Goal: Use online tool/utility: Utilize a website feature to perform a specific function

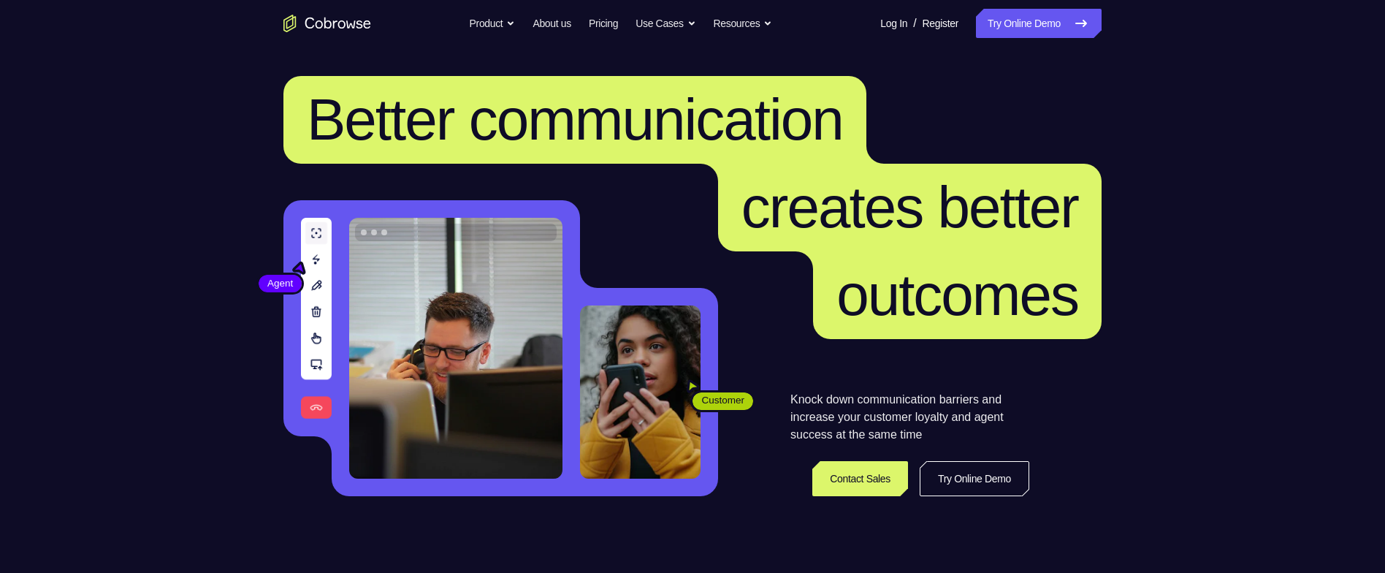
click at [976, 31] on link "Try Online Demo" at bounding box center [1039, 23] width 126 height 29
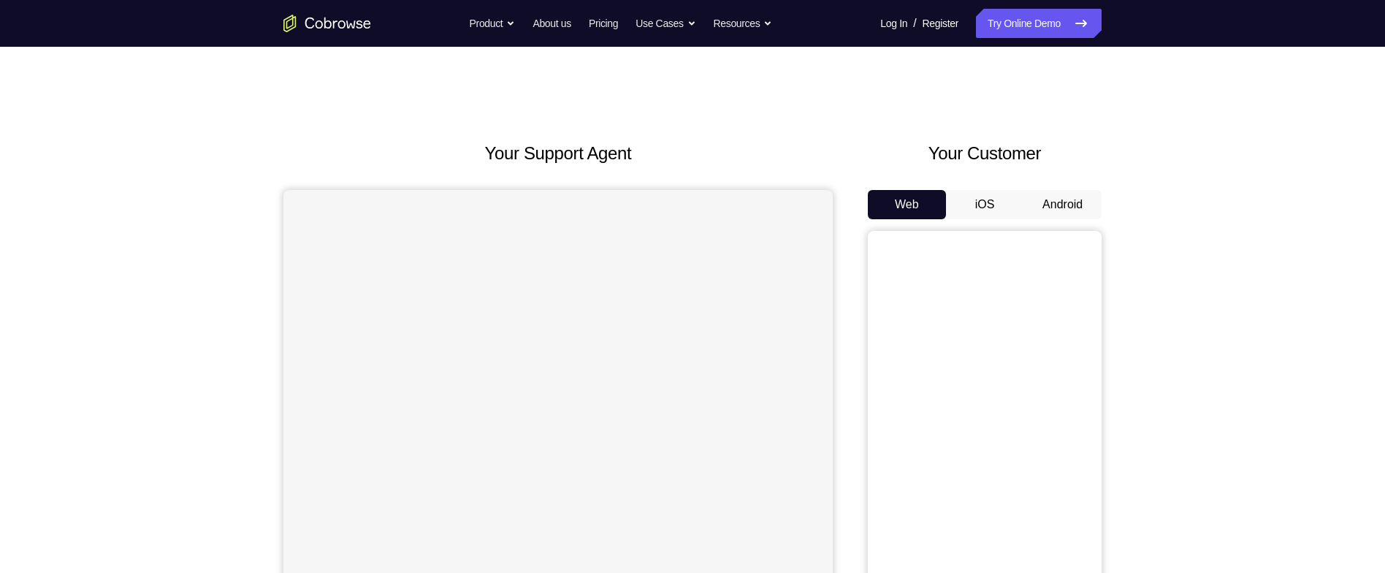
click at [1062, 206] on button "Android" at bounding box center [1062, 204] width 78 height 29
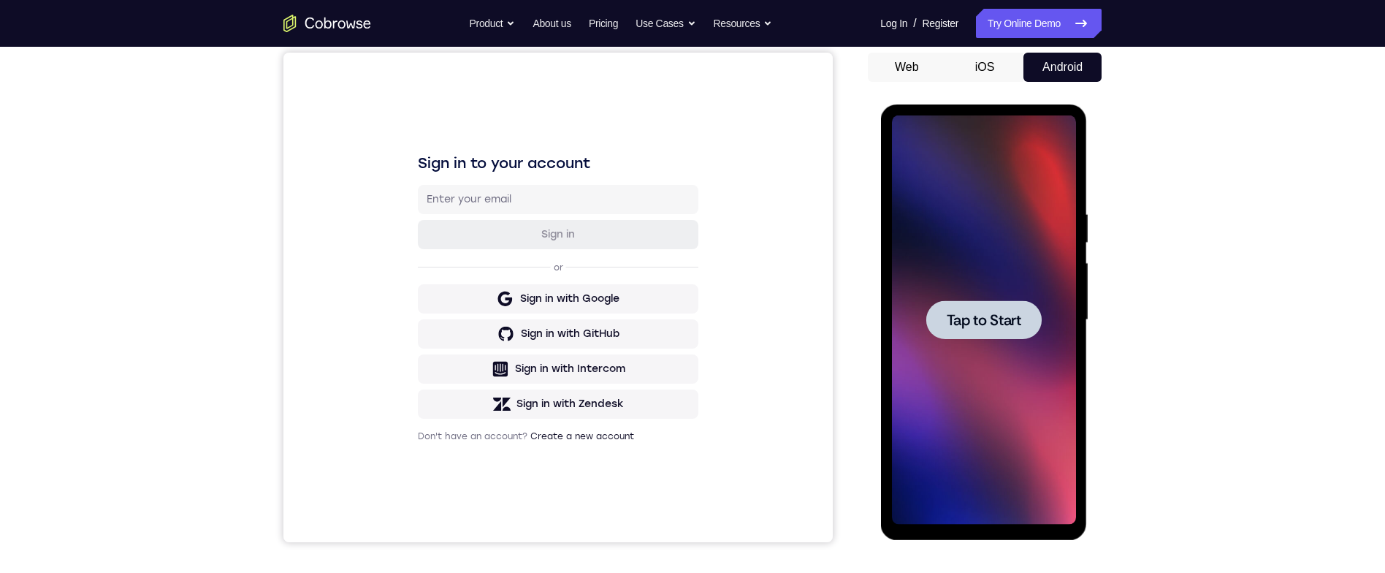
click at [998, 314] on span "Tap to Start" at bounding box center [983, 320] width 74 height 15
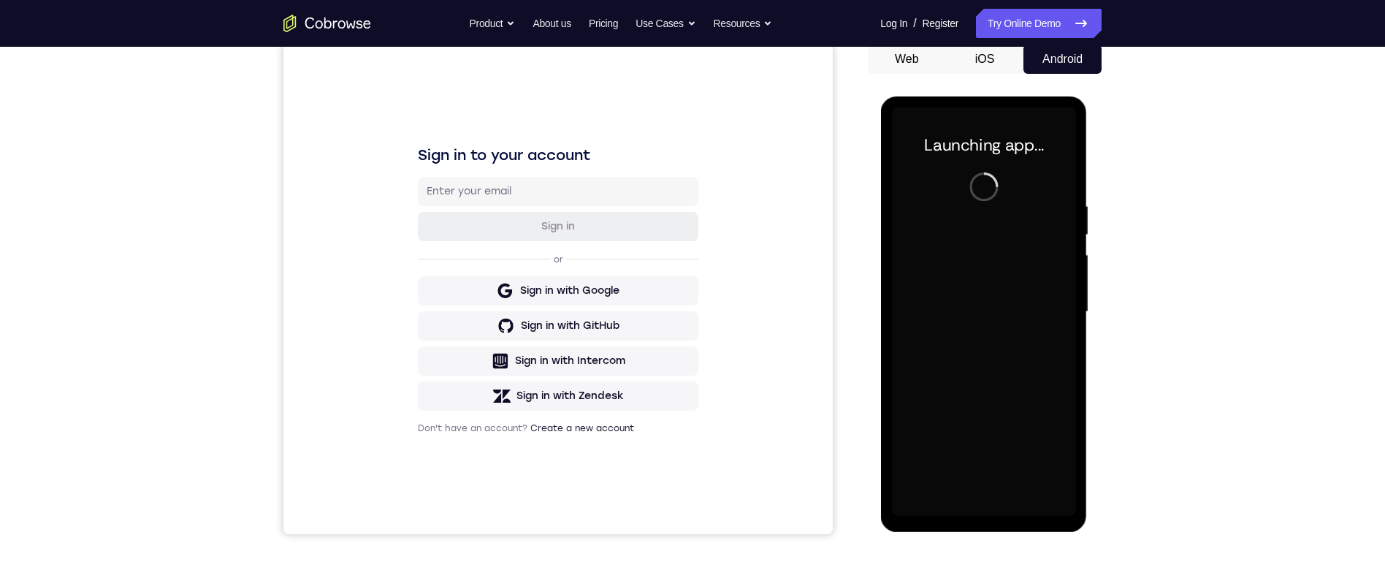
scroll to position [148, 0]
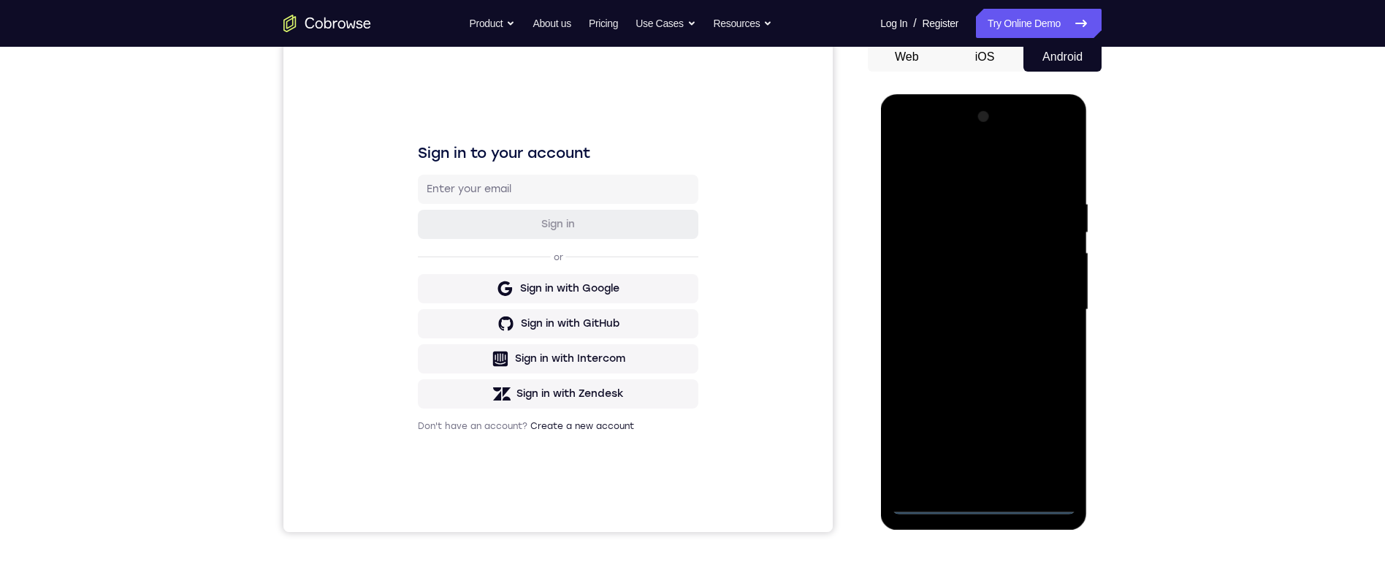
click at [989, 497] on div at bounding box center [983, 309] width 184 height 409
click at [987, 498] on div at bounding box center [983, 309] width 184 height 409
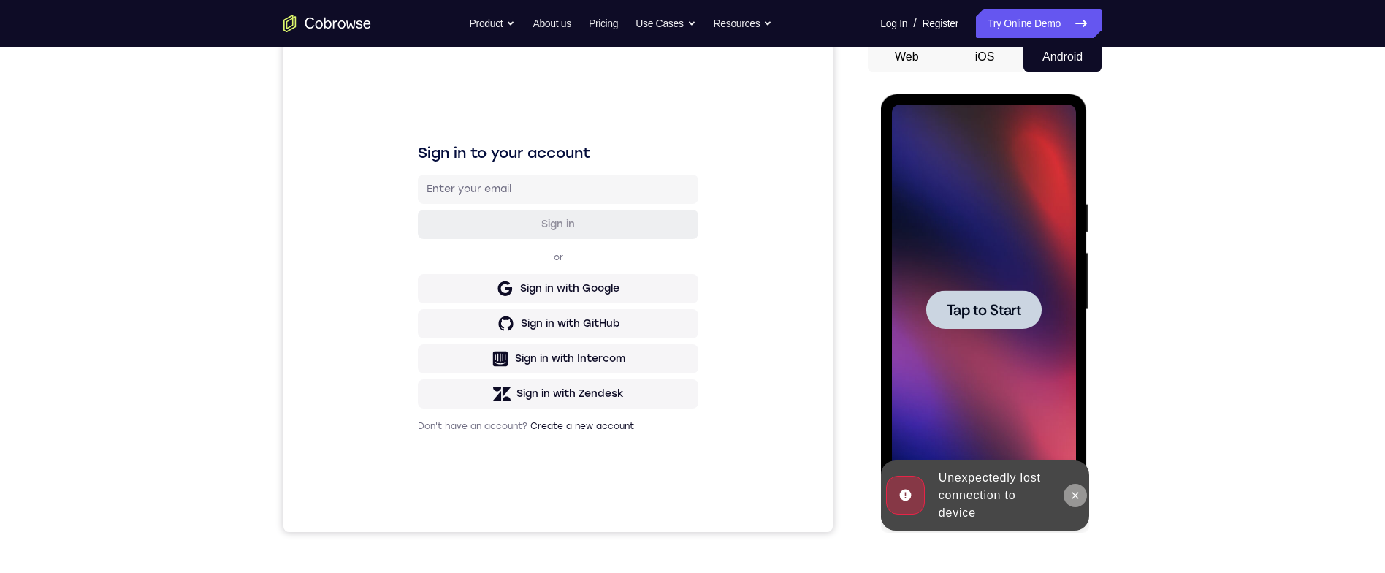
click at [1080, 501] on button at bounding box center [1073, 494] width 23 height 23
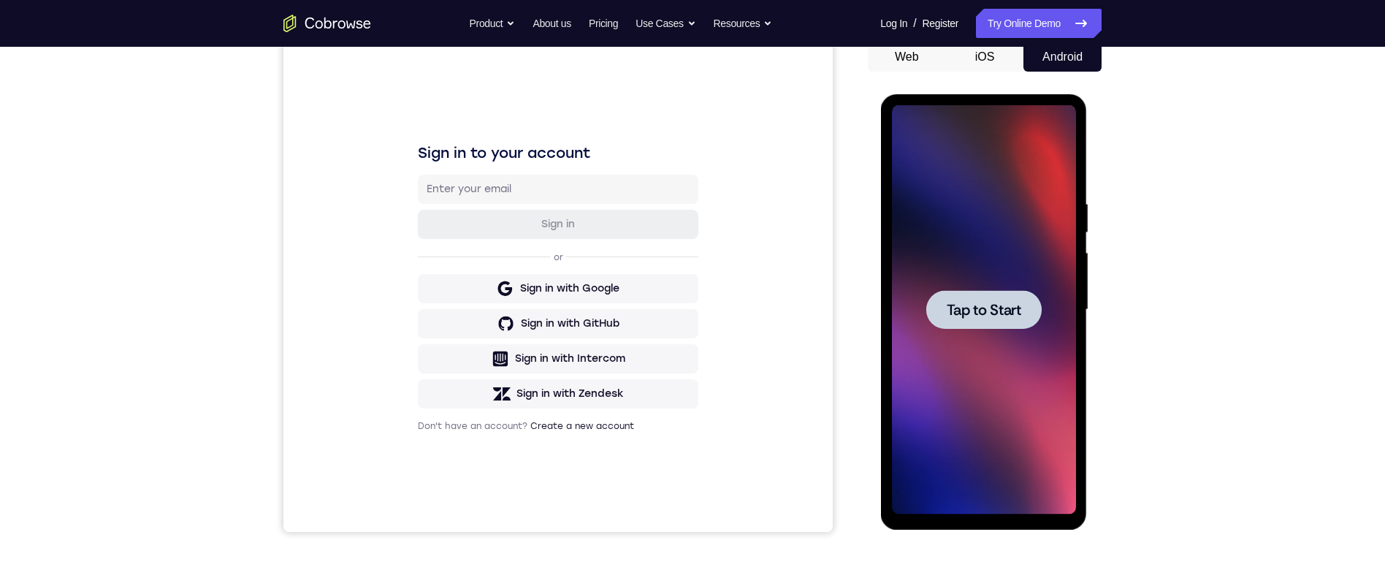
click at [1006, 311] on span "Tap to Start" at bounding box center [983, 309] width 74 height 15
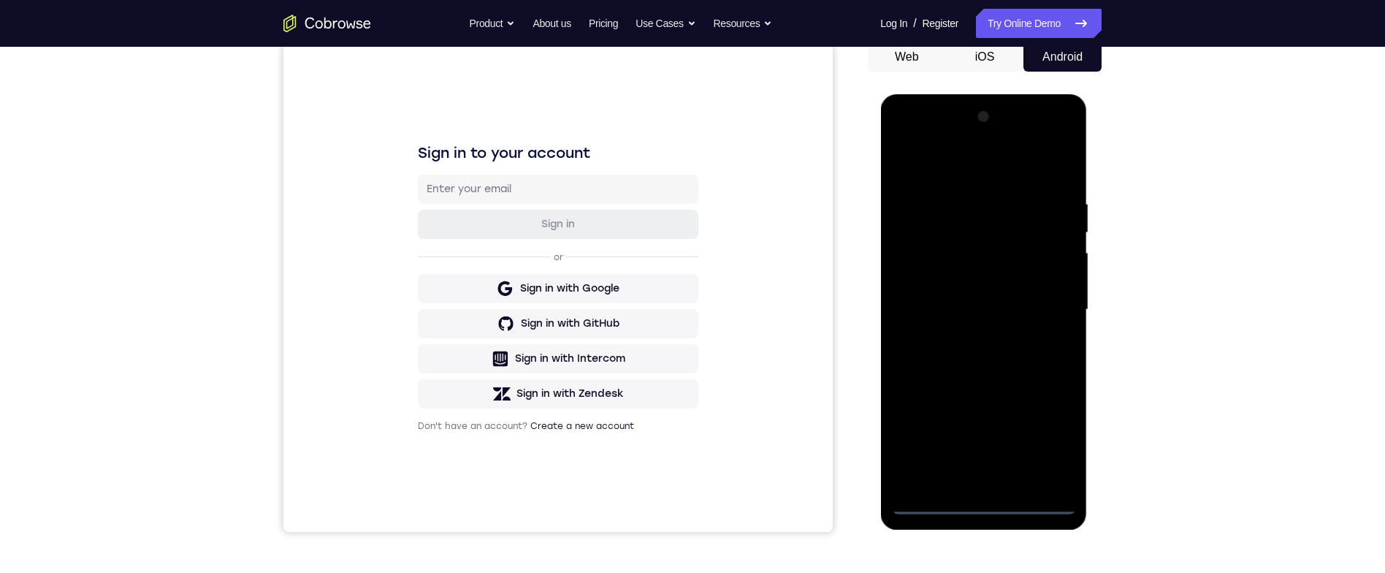
click at [979, 501] on div at bounding box center [983, 309] width 184 height 409
click at [1046, 448] on div at bounding box center [983, 309] width 184 height 409
click at [979, 166] on div at bounding box center [983, 309] width 184 height 409
click at [1050, 316] on div at bounding box center [983, 309] width 184 height 409
click at [968, 335] on div at bounding box center [983, 309] width 184 height 409
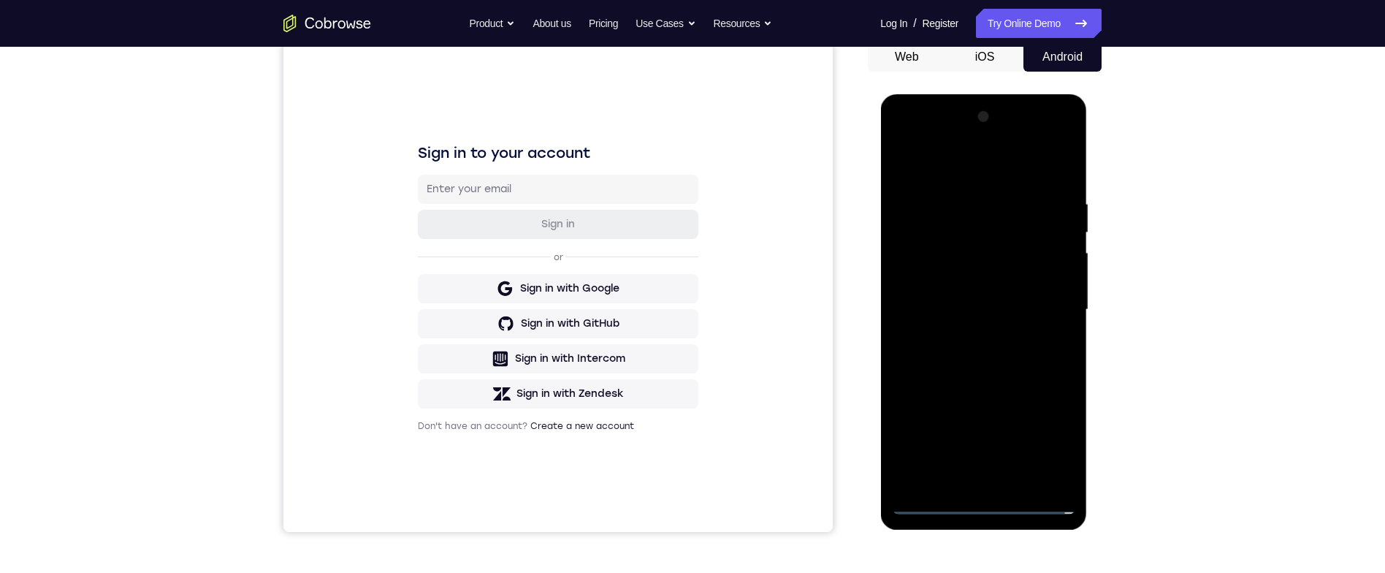
click at [979, 305] on div at bounding box center [983, 309] width 184 height 409
click at [1011, 291] on div at bounding box center [983, 309] width 184 height 409
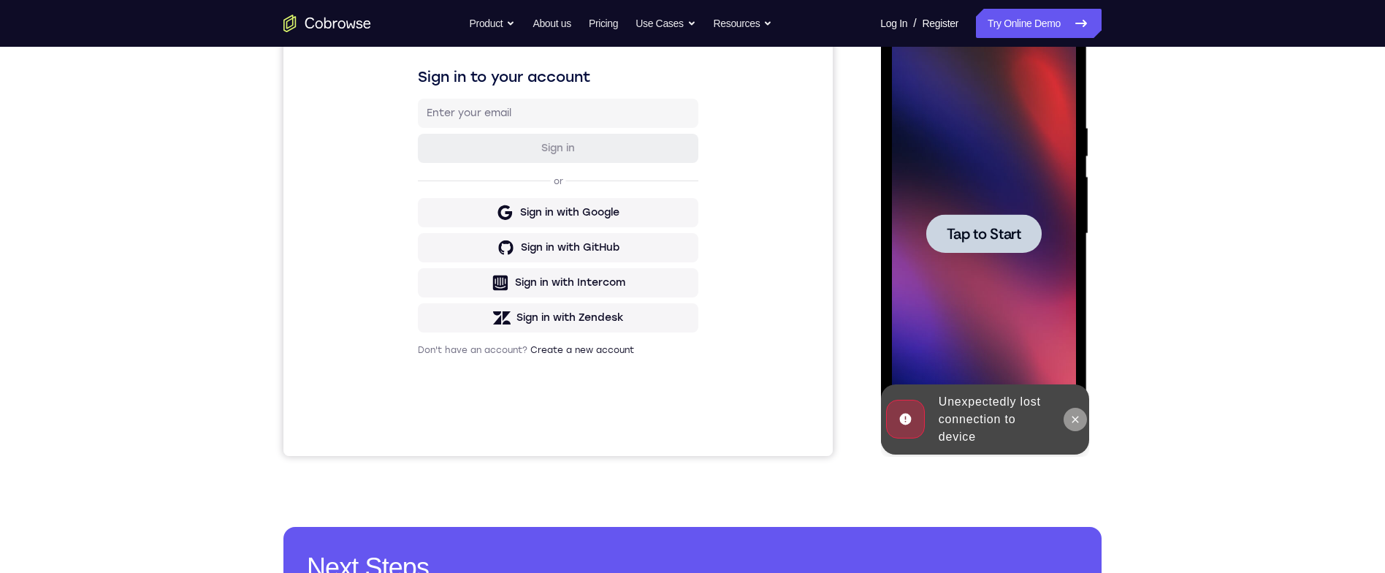
click at [1072, 413] on icon at bounding box center [1074, 419] width 12 height 12
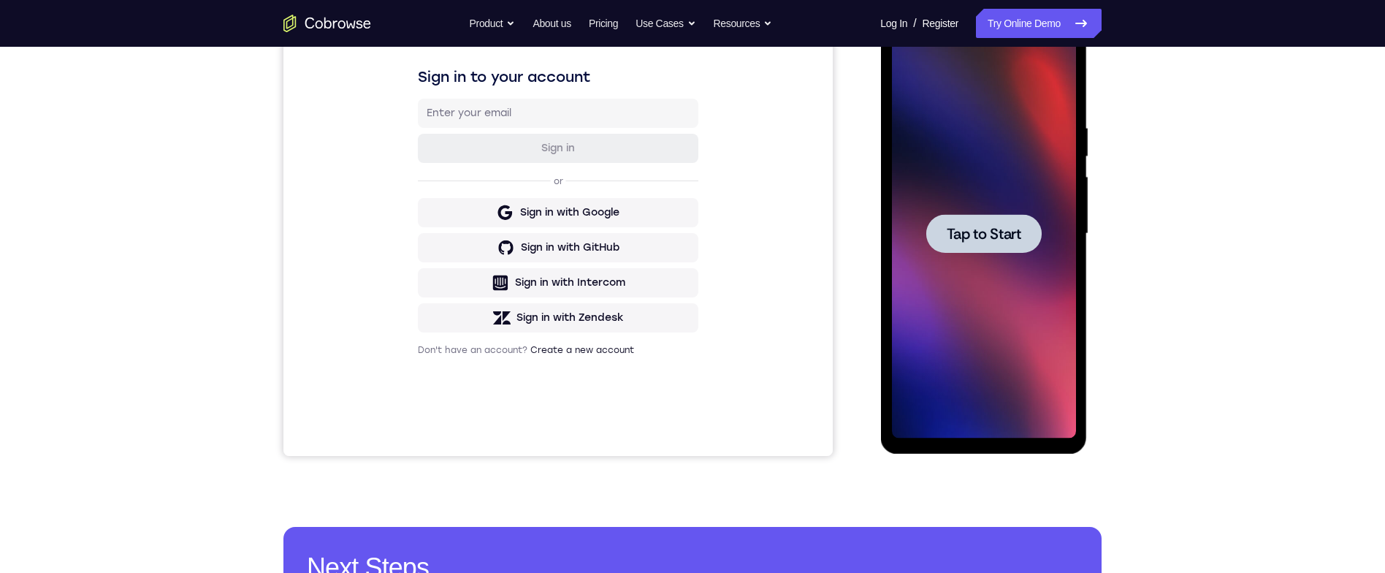
click at [999, 226] on span "Tap to Start" at bounding box center [983, 233] width 74 height 15
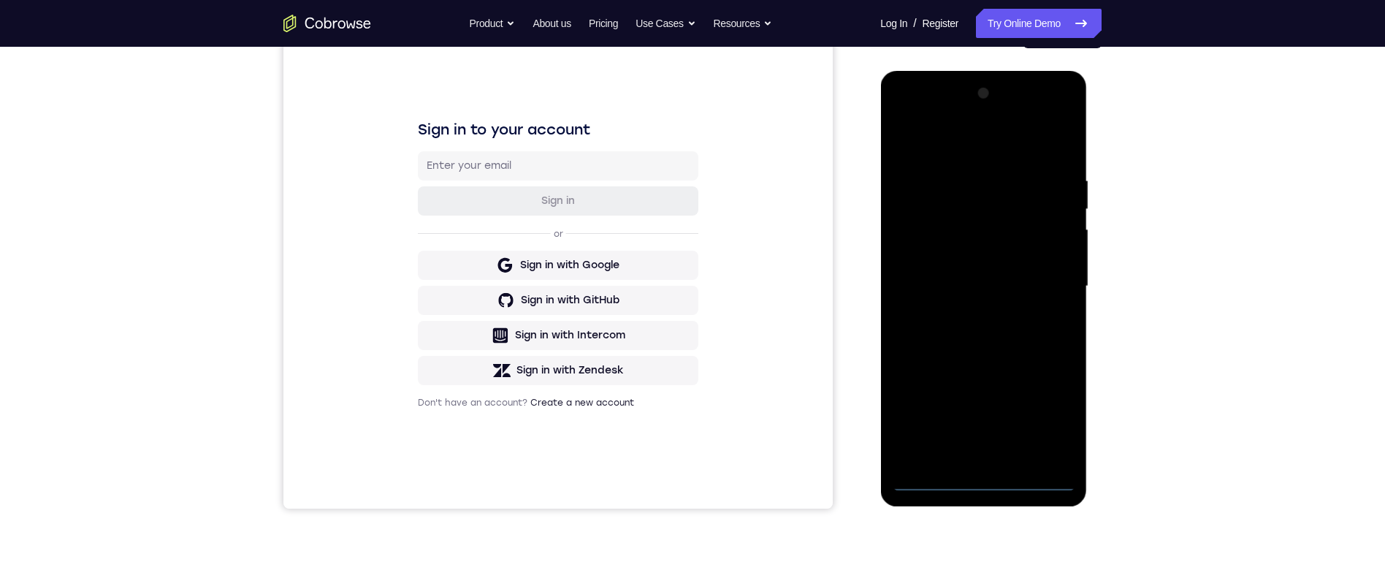
scroll to position [202, 0]
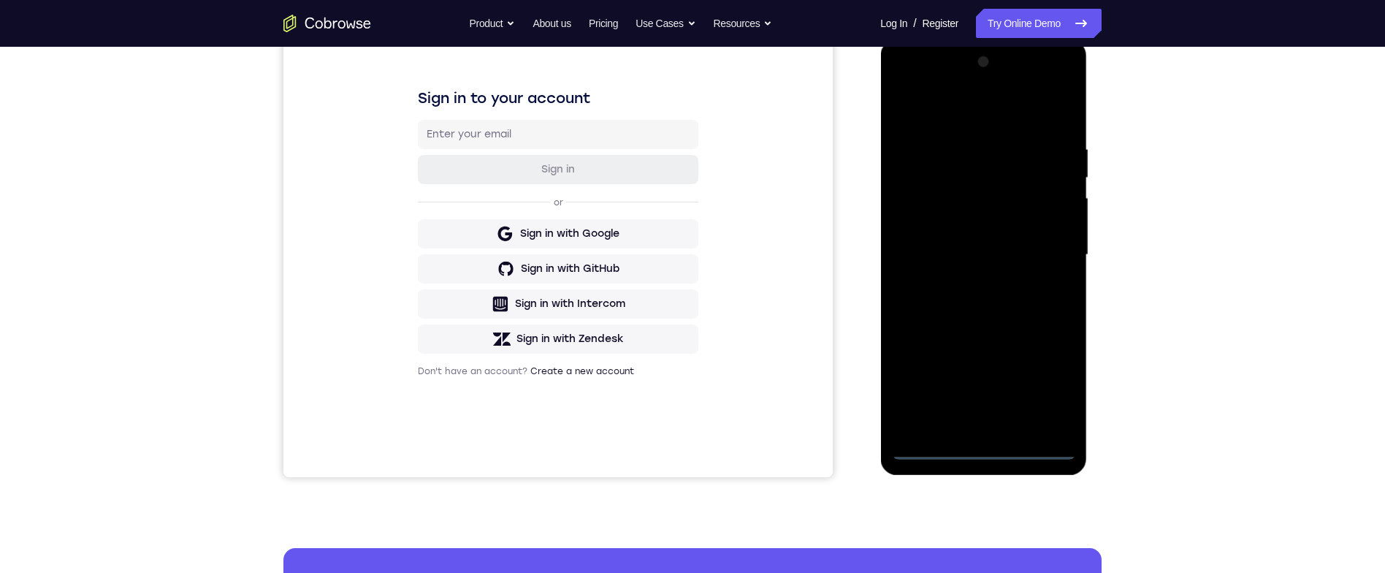
click at [984, 448] on div at bounding box center [983, 254] width 184 height 409
click at [1053, 394] on div at bounding box center [983, 254] width 184 height 409
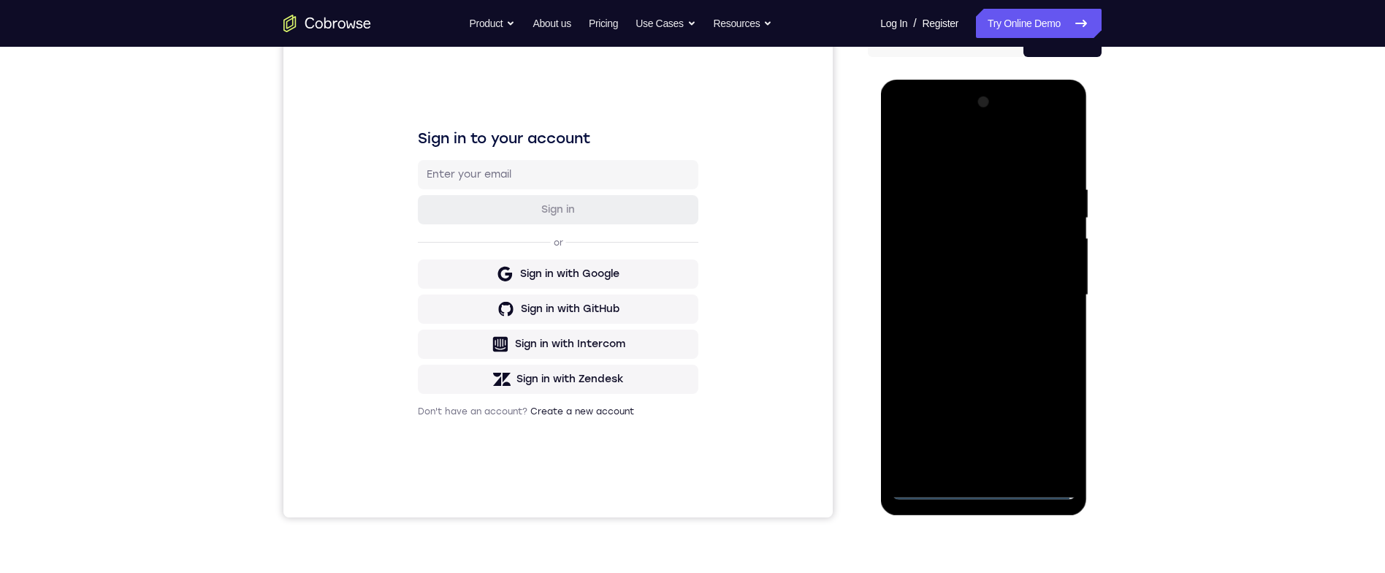
scroll to position [147, 0]
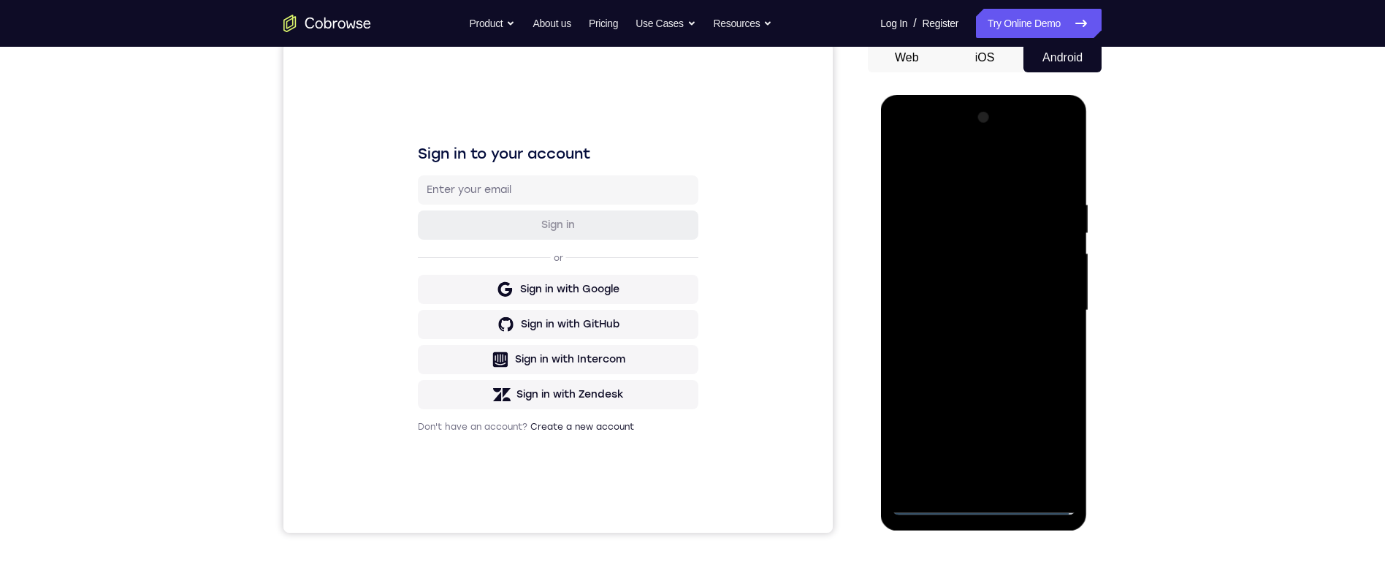
click at [1001, 164] on div at bounding box center [983, 310] width 184 height 409
click at [1039, 302] on div at bounding box center [983, 310] width 184 height 409
click at [964, 482] on div at bounding box center [983, 310] width 184 height 409
click at [961, 299] on div at bounding box center [983, 310] width 184 height 409
click at [969, 284] on div at bounding box center [983, 310] width 184 height 409
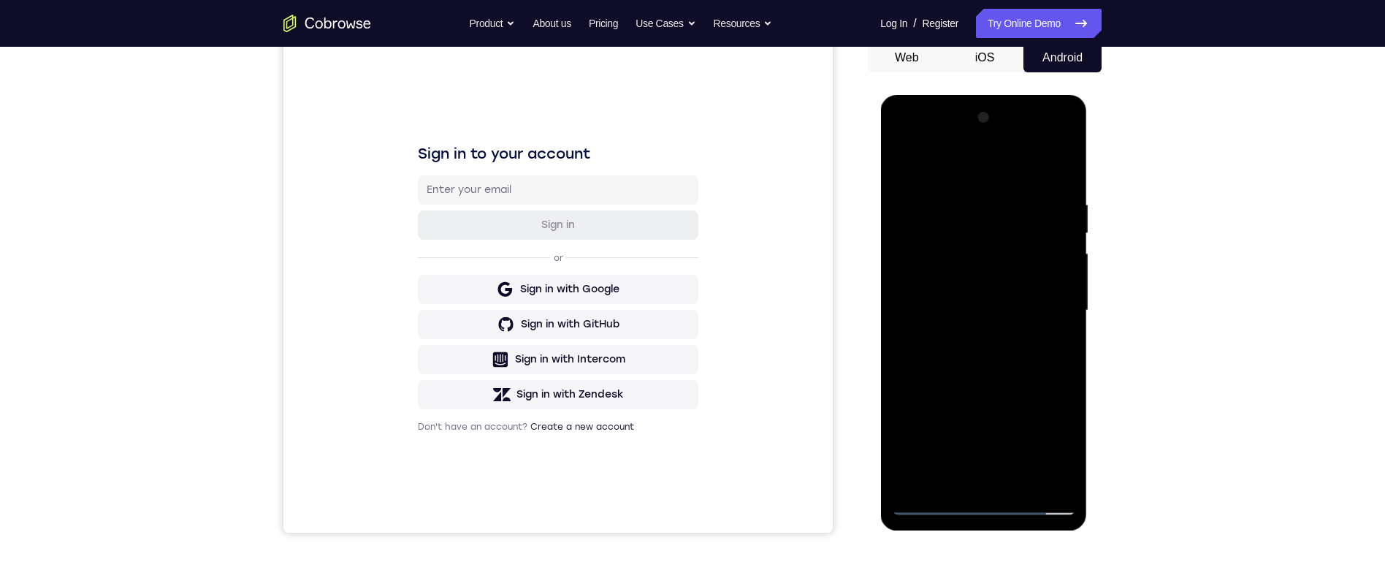
click at [1030, 307] on div at bounding box center [983, 310] width 184 height 409
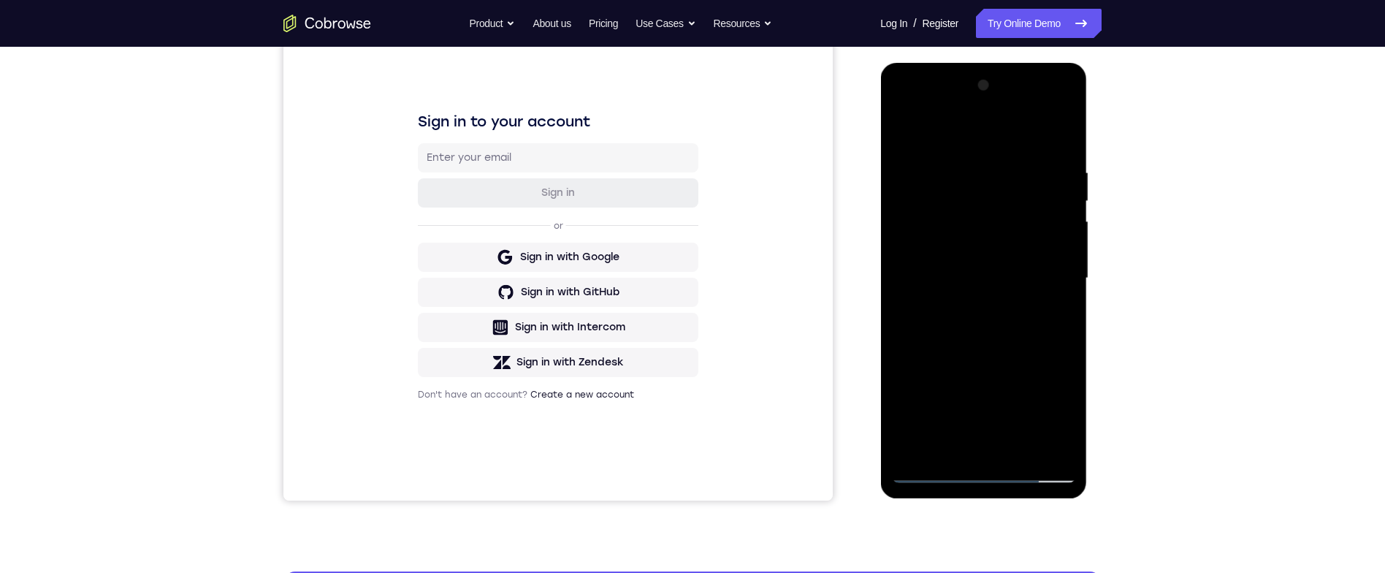
click at [1057, 150] on div at bounding box center [983, 278] width 184 height 409
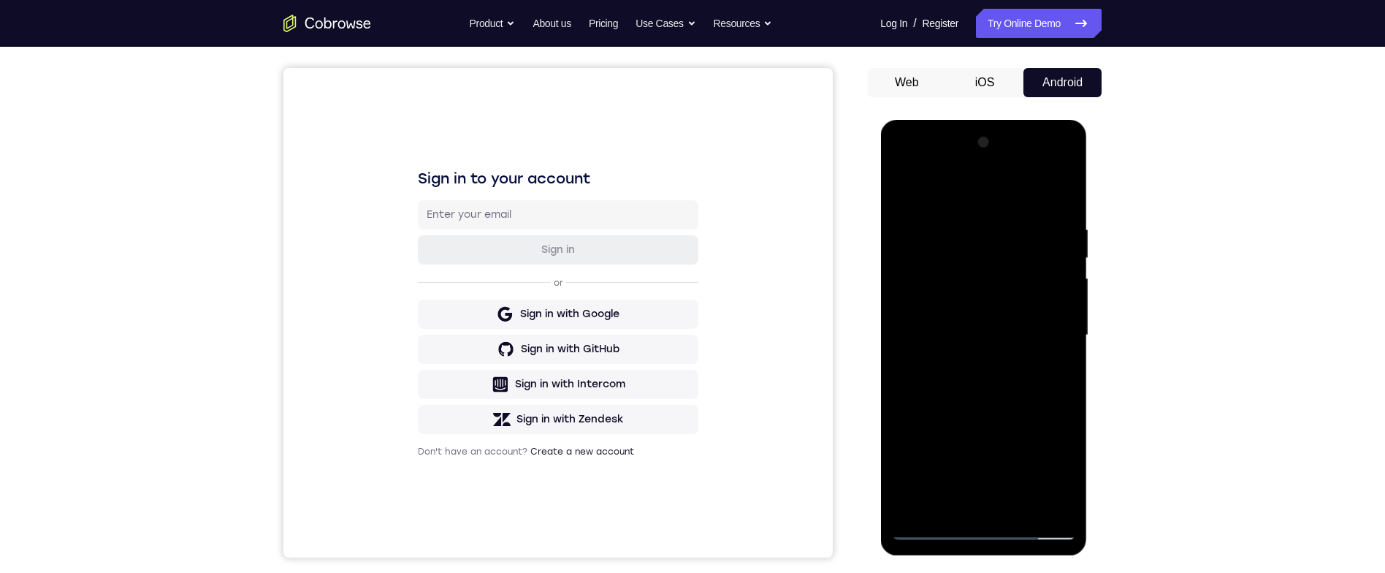
click at [1139, 307] on div "Your Support Agent Your Customer Web iOS Android Next Steps We’d be happy to gi…" at bounding box center [692, 406] width 935 height 963
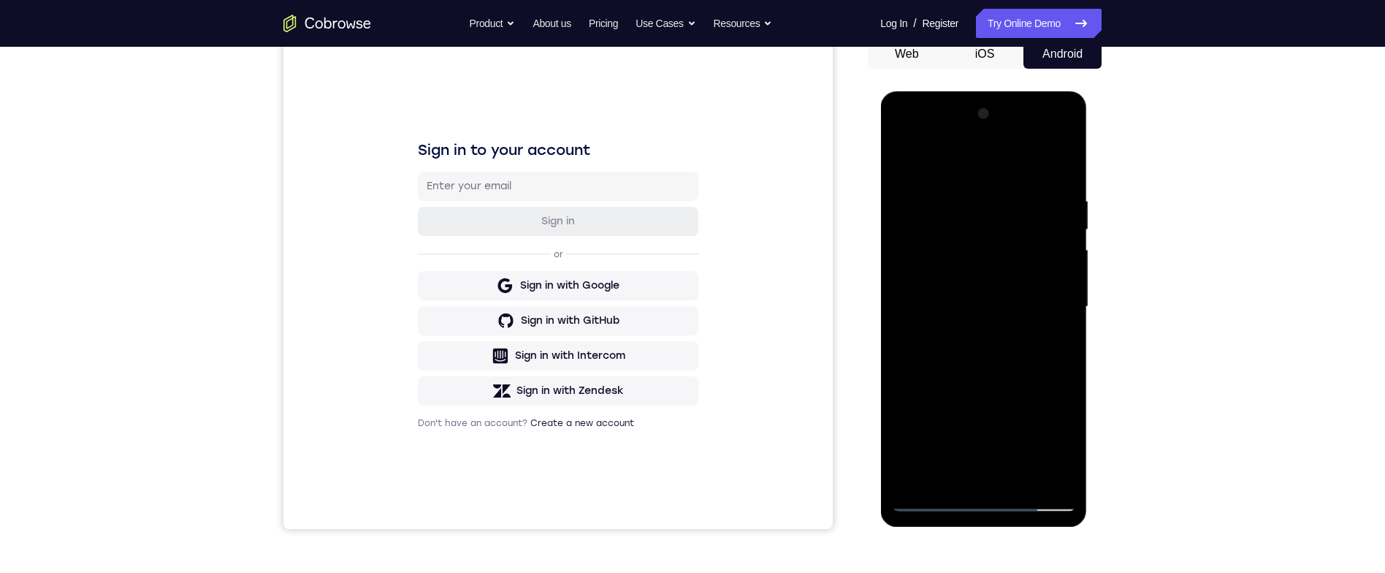
scroll to position [170, 0]
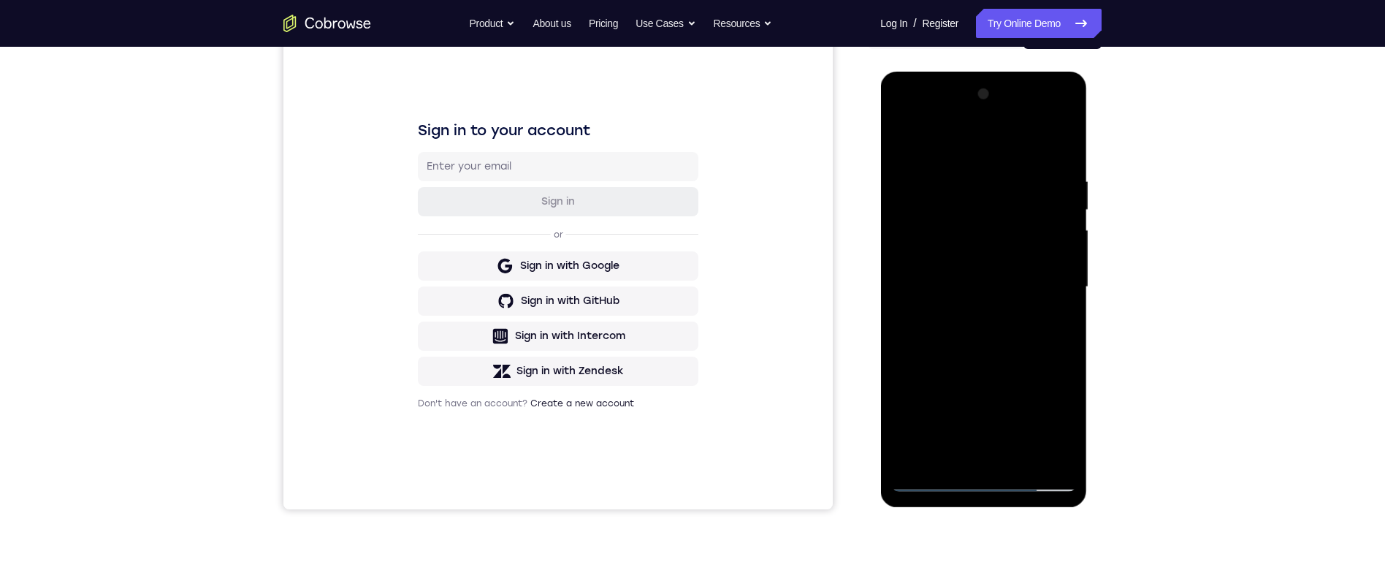
click at [956, 172] on div at bounding box center [983, 287] width 184 height 409
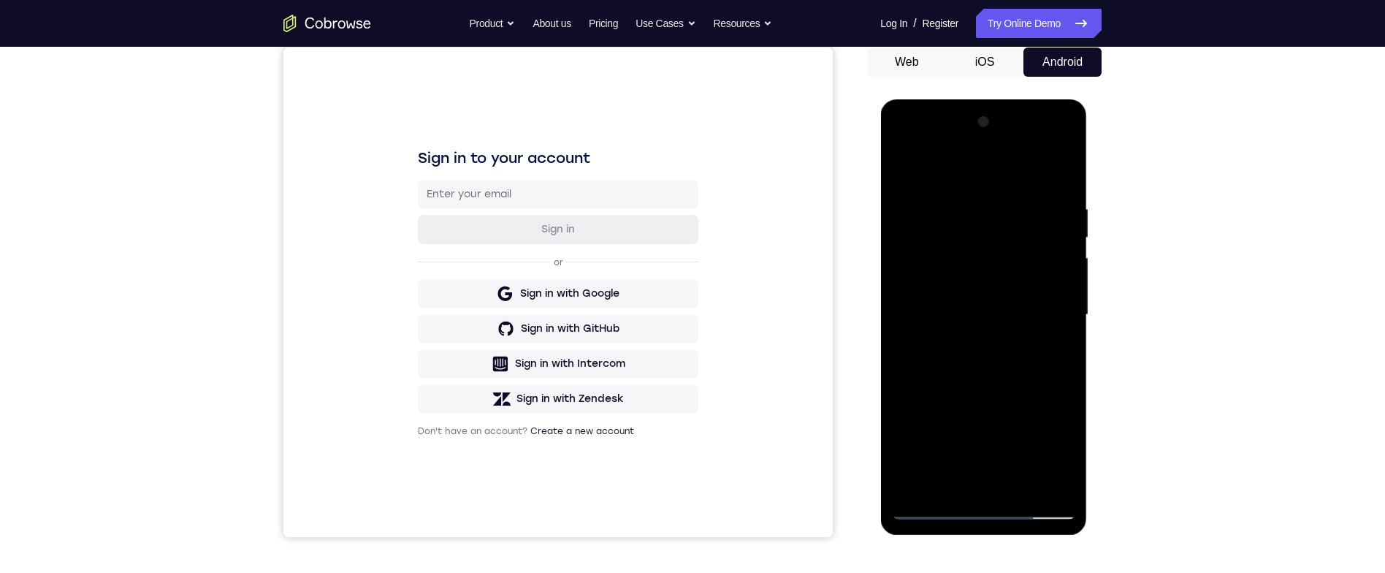
click at [1054, 174] on div at bounding box center [983, 314] width 184 height 409
click at [1095, 280] on div at bounding box center [985, 312] width 234 height 449
click at [1100, 251] on div at bounding box center [985, 312] width 234 height 449
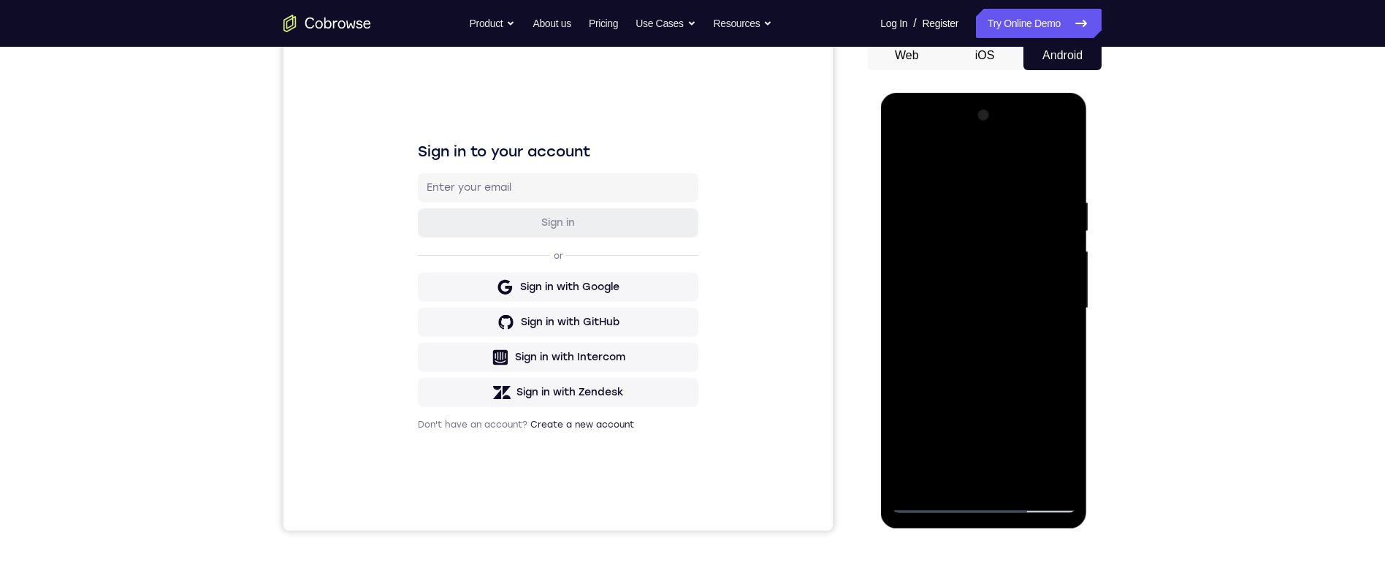
scroll to position [158, 0]
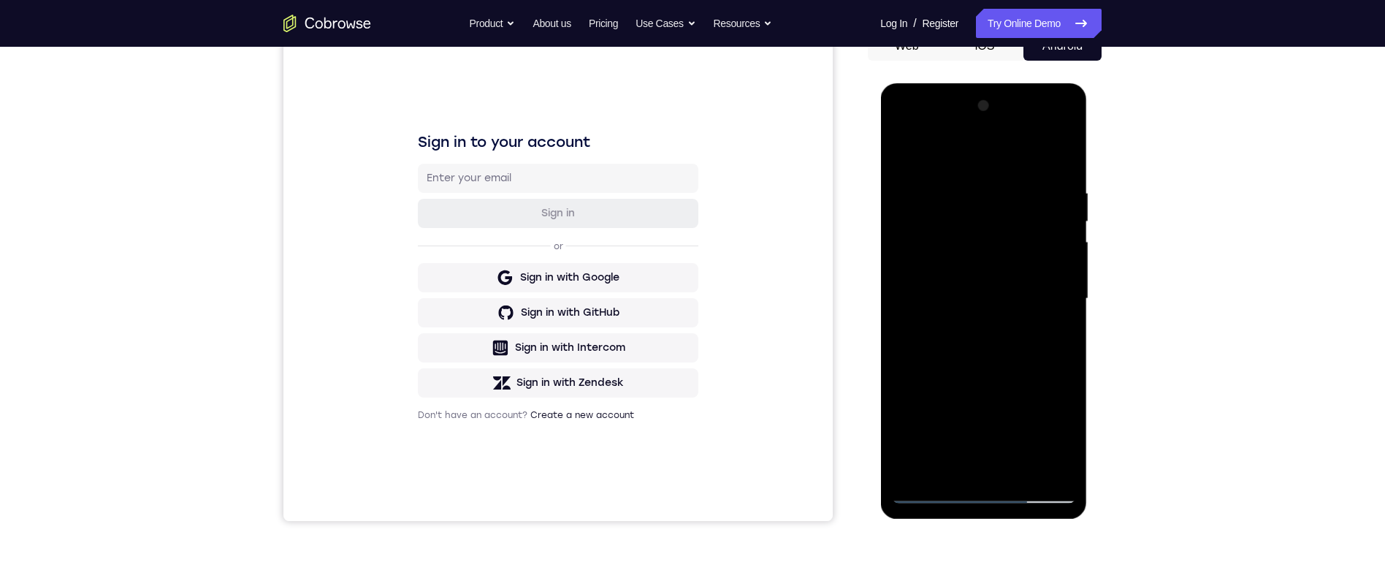
click at [1016, 466] on div at bounding box center [983, 298] width 184 height 409
click at [1027, 377] on div at bounding box center [983, 298] width 184 height 409
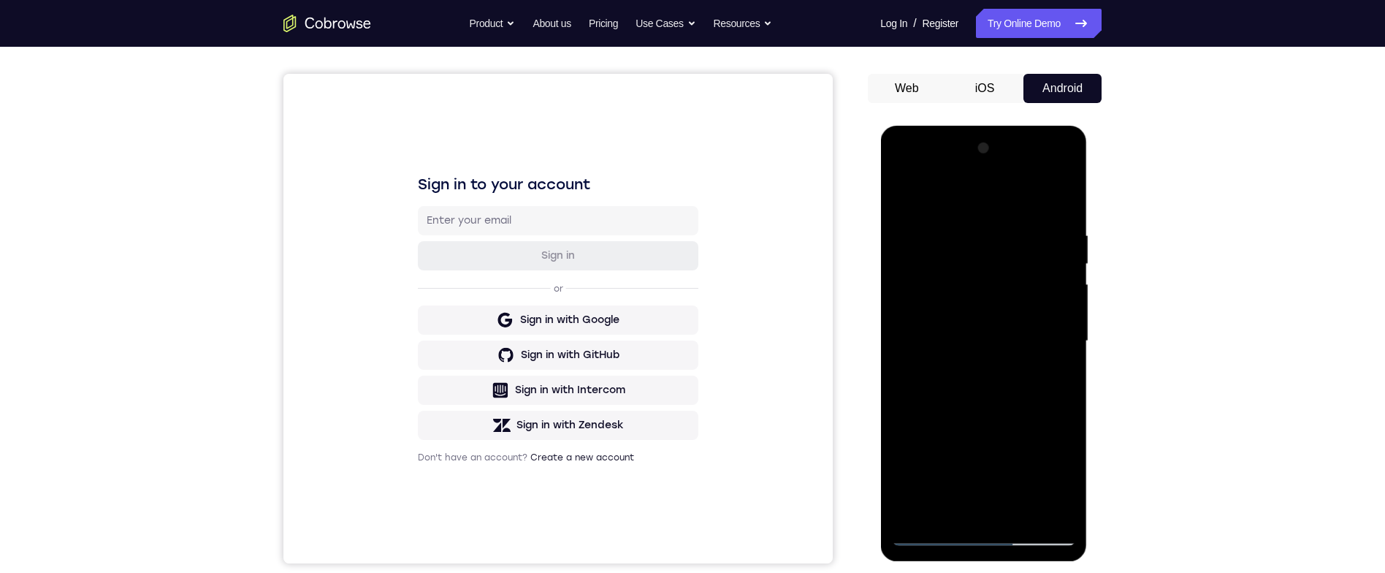
scroll to position [150, 0]
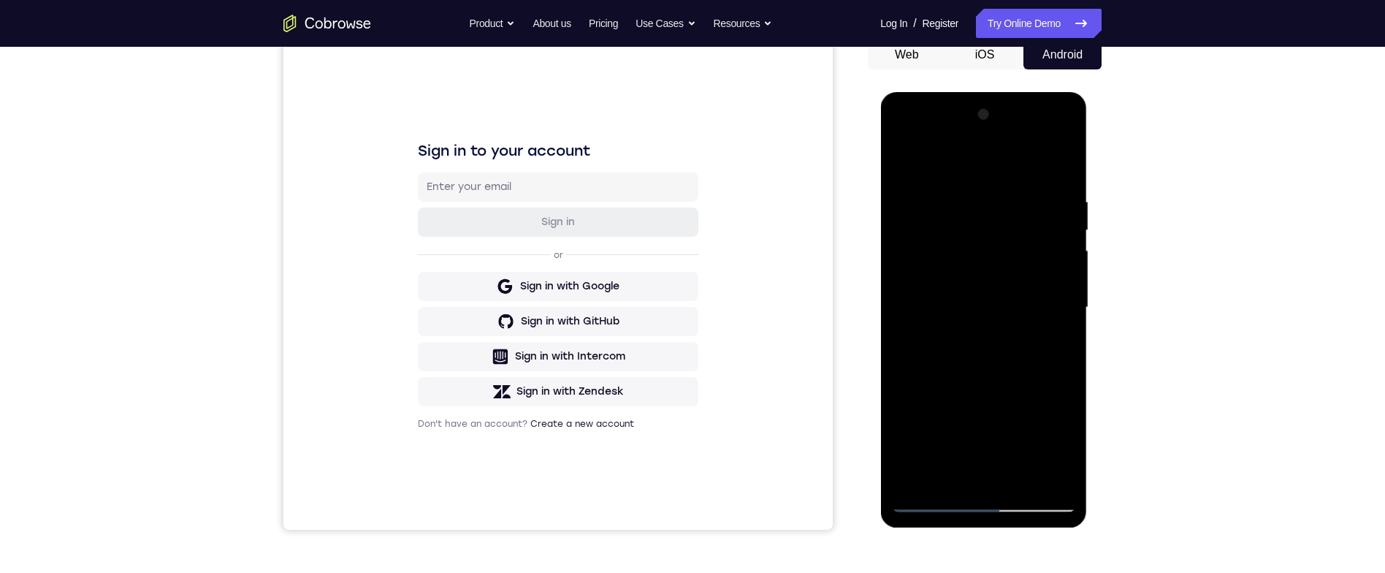
click at [1111, 319] on div "Your Support Agent Your Customer Web iOS Android Next Steps We’d be happy to gi…" at bounding box center [692, 378] width 935 height 963
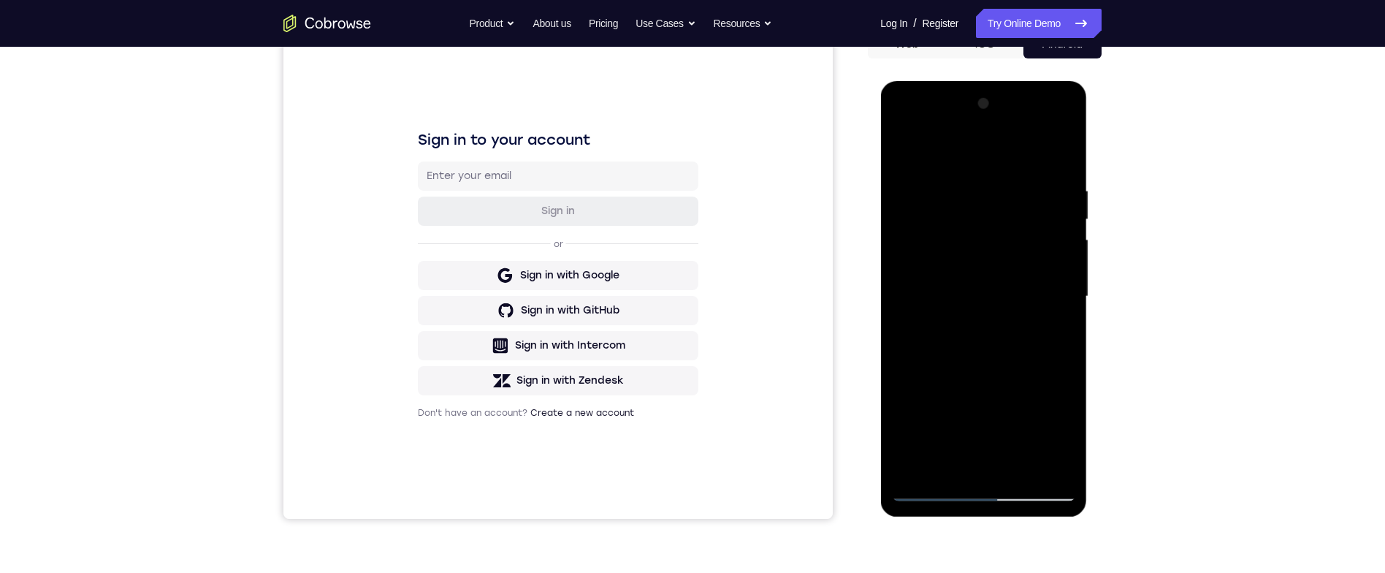
scroll to position [156, 0]
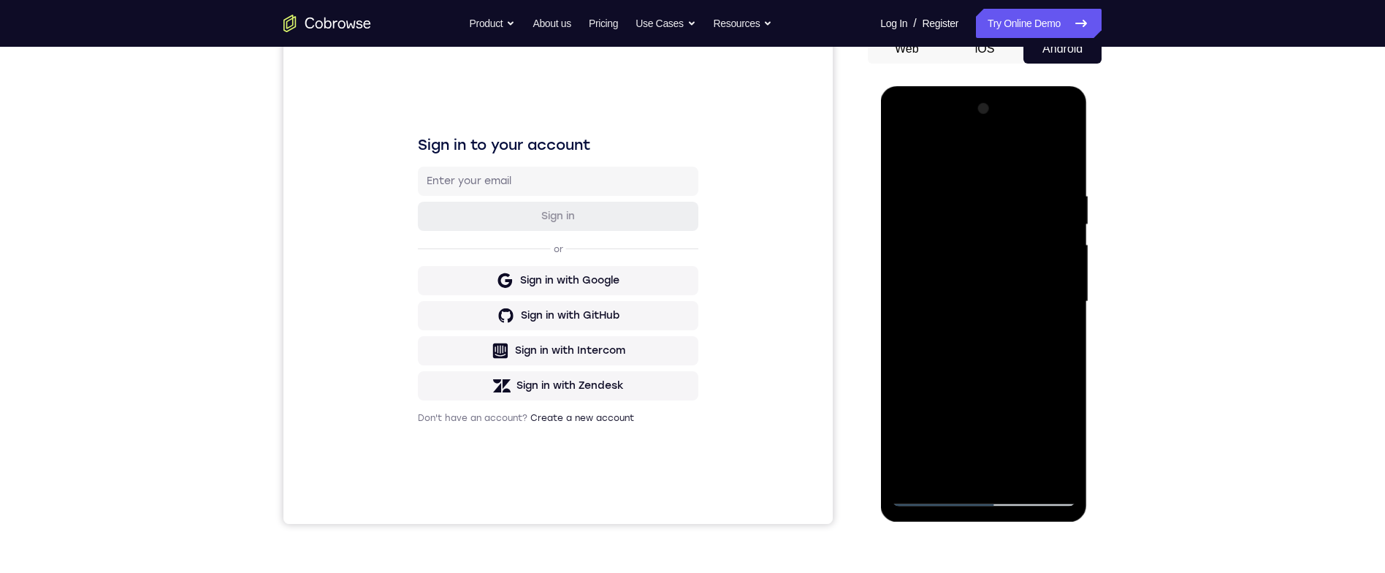
click at [908, 156] on div at bounding box center [983, 301] width 184 height 409
click at [1046, 194] on div at bounding box center [983, 301] width 184 height 409
click at [1056, 161] on div at bounding box center [983, 301] width 184 height 409
click at [956, 185] on div at bounding box center [983, 301] width 184 height 409
click at [1060, 161] on div at bounding box center [983, 301] width 184 height 409
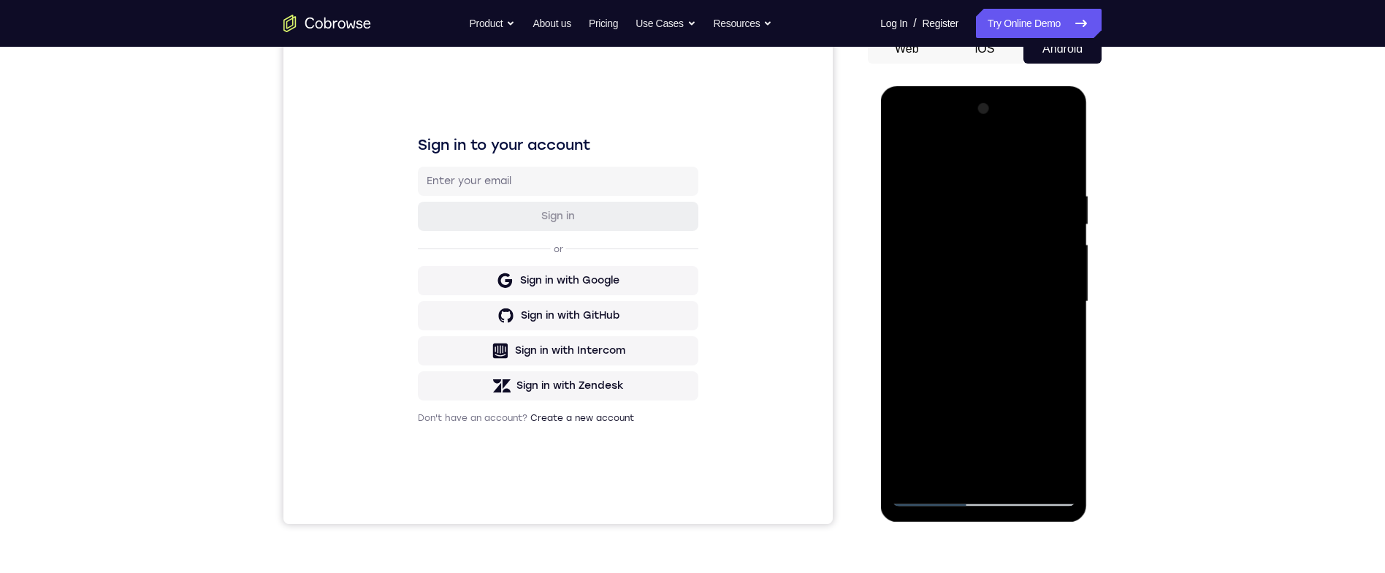
click at [1065, 322] on div at bounding box center [983, 301] width 184 height 409
click at [1067, 326] on div at bounding box center [983, 301] width 184 height 409
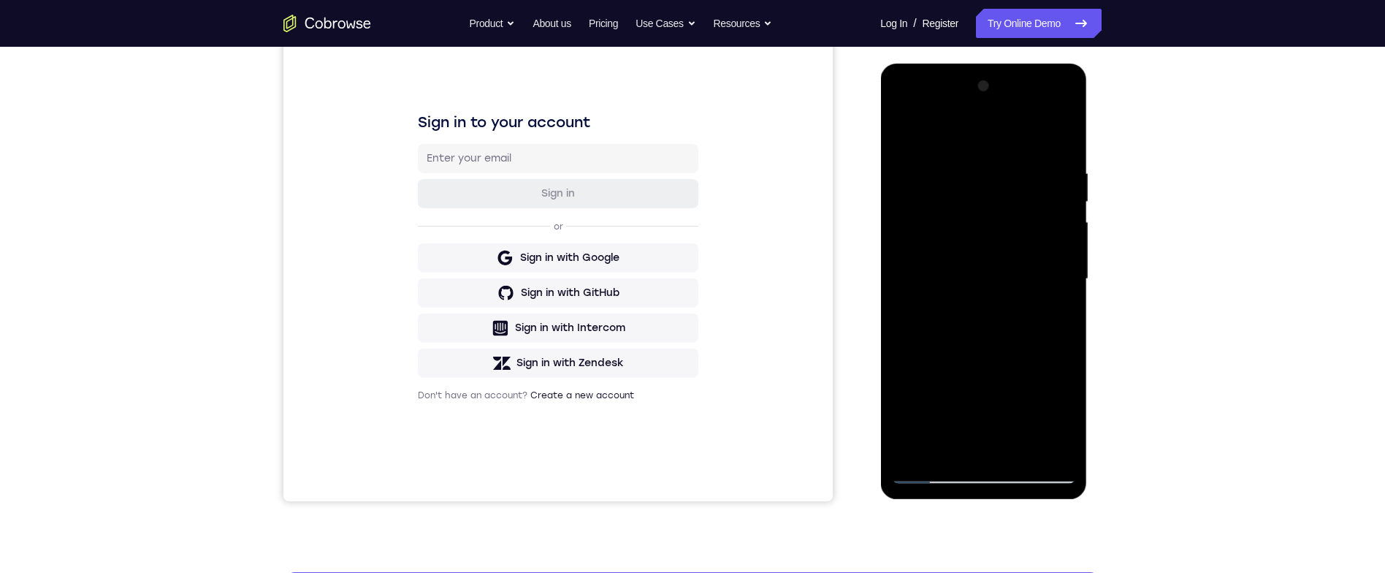
scroll to position [237, 0]
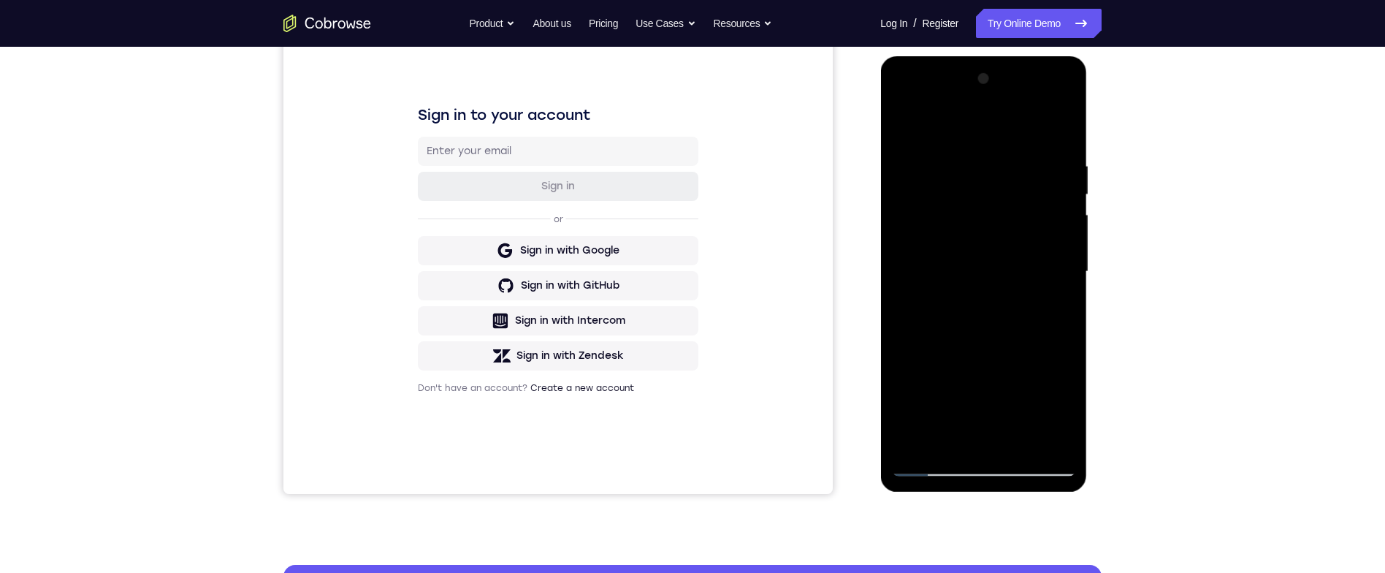
click at [1133, 280] on div "Your Support Agent Your Customer Web iOS Android Next Steps We’d be happy to gi…" at bounding box center [692, 342] width 935 height 963
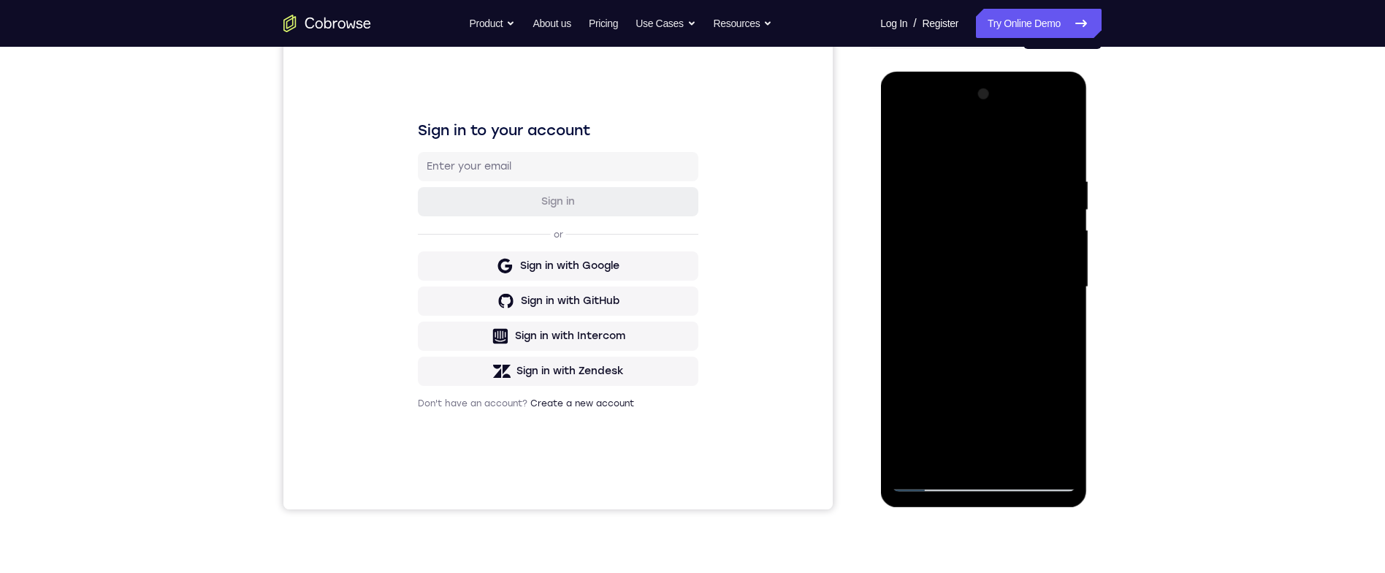
click at [1028, 368] on div at bounding box center [983, 287] width 184 height 409
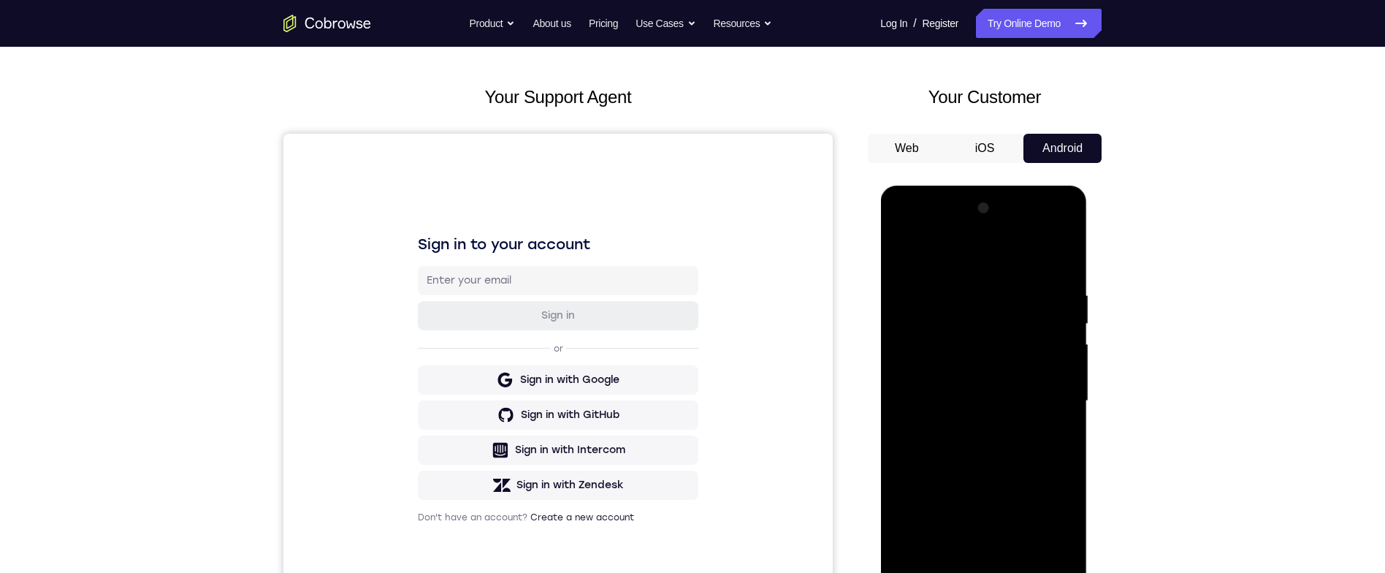
click at [900, 233] on div at bounding box center [983, 400] width 184 height 409
click at [901, 235] on div at bounding box center [983, 400] width 184 height 409
click at [903, 223] on div at bounding box center [983, 400] width 184 height 409
click at [896, 227] on div at bounding box center [983, 400] width 184 height 409
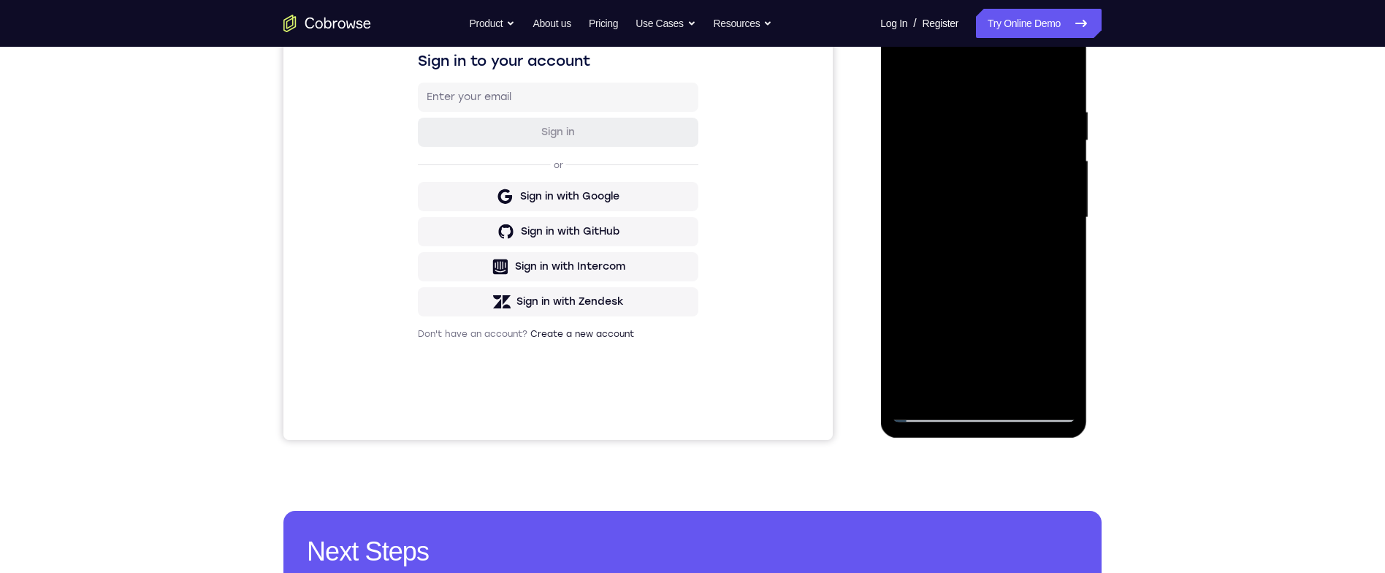
scroll to position [47, 0]
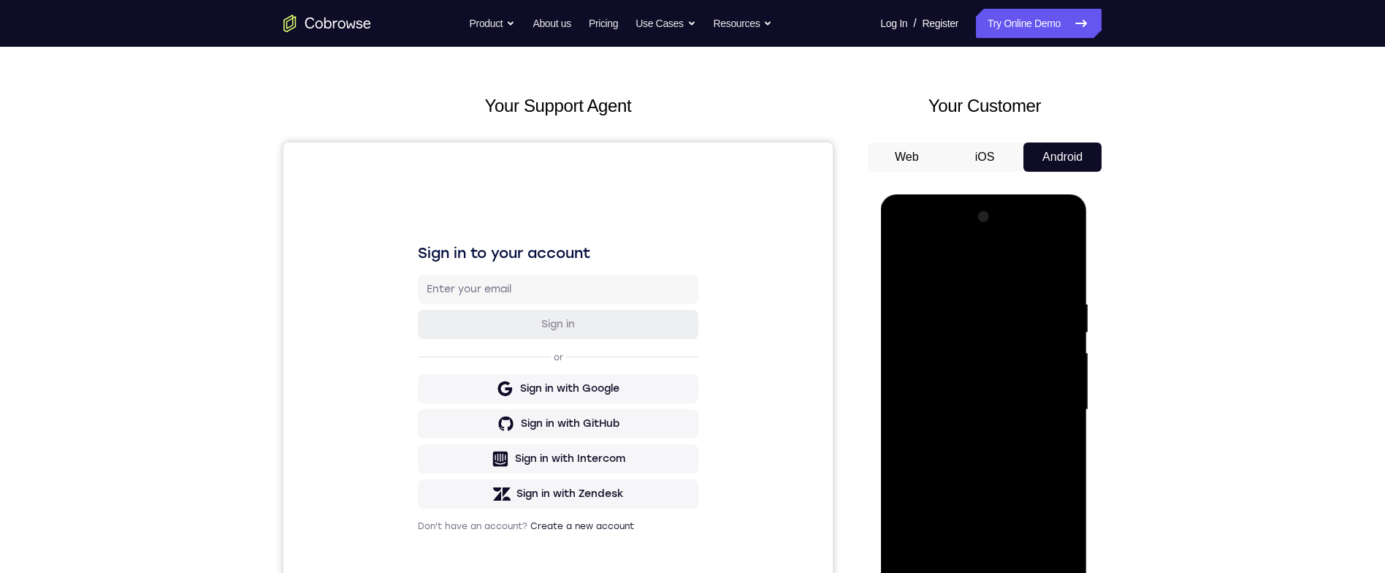
click at [898, 249] on div at bounding box center [983, 409] width 184 height 409
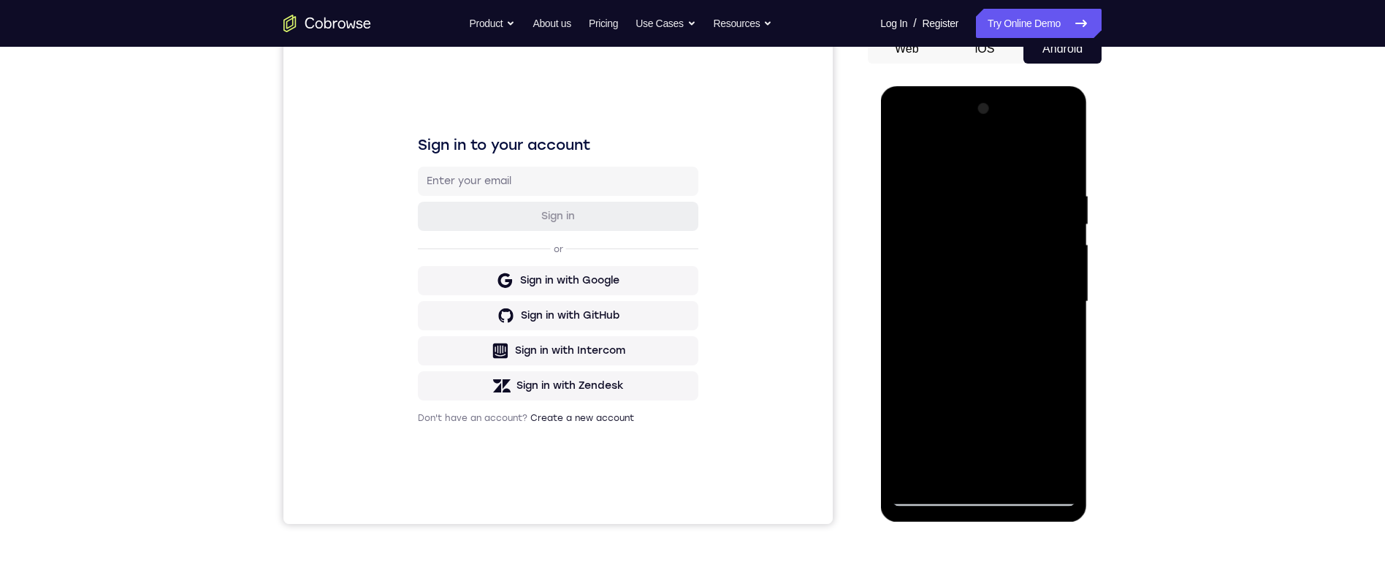
scroll to position [139, 0]
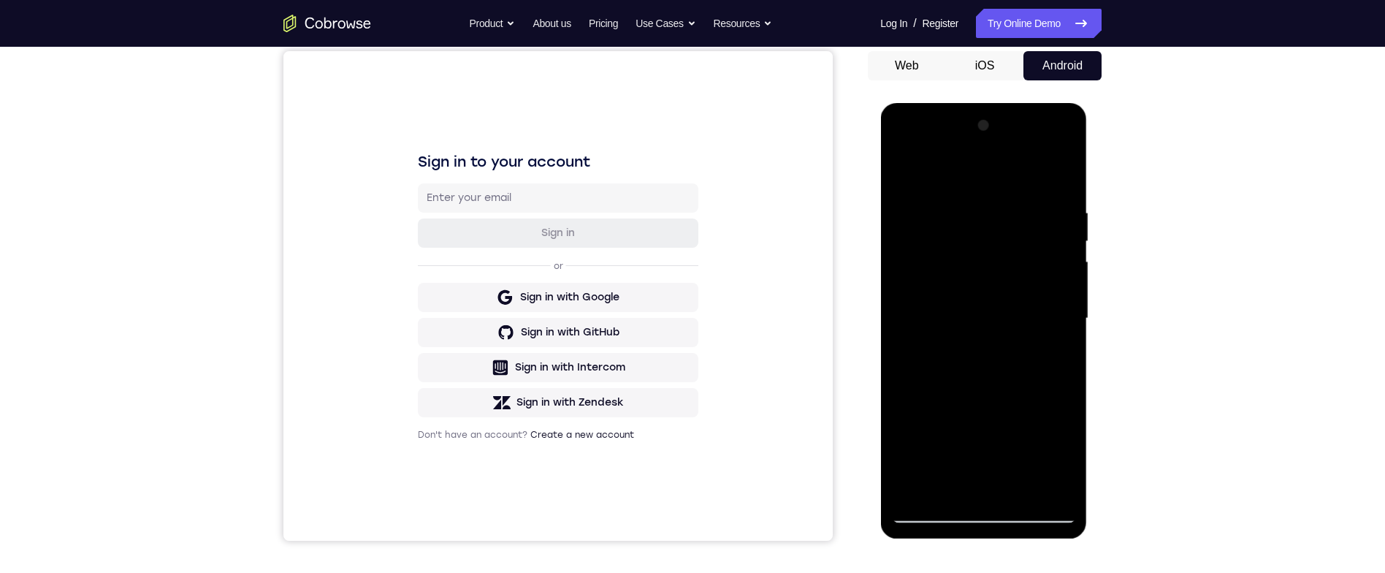
click at [927, 282] on div at bounding box center [983, 318] width 184 height 409
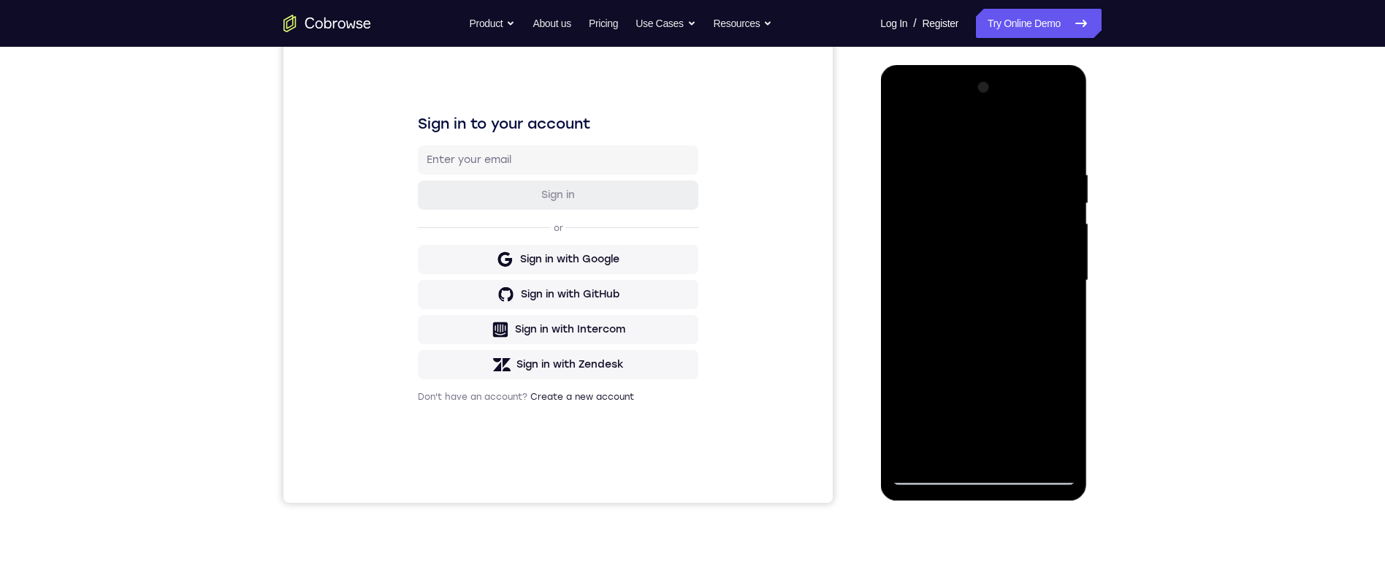
scroll to position [204, 0]
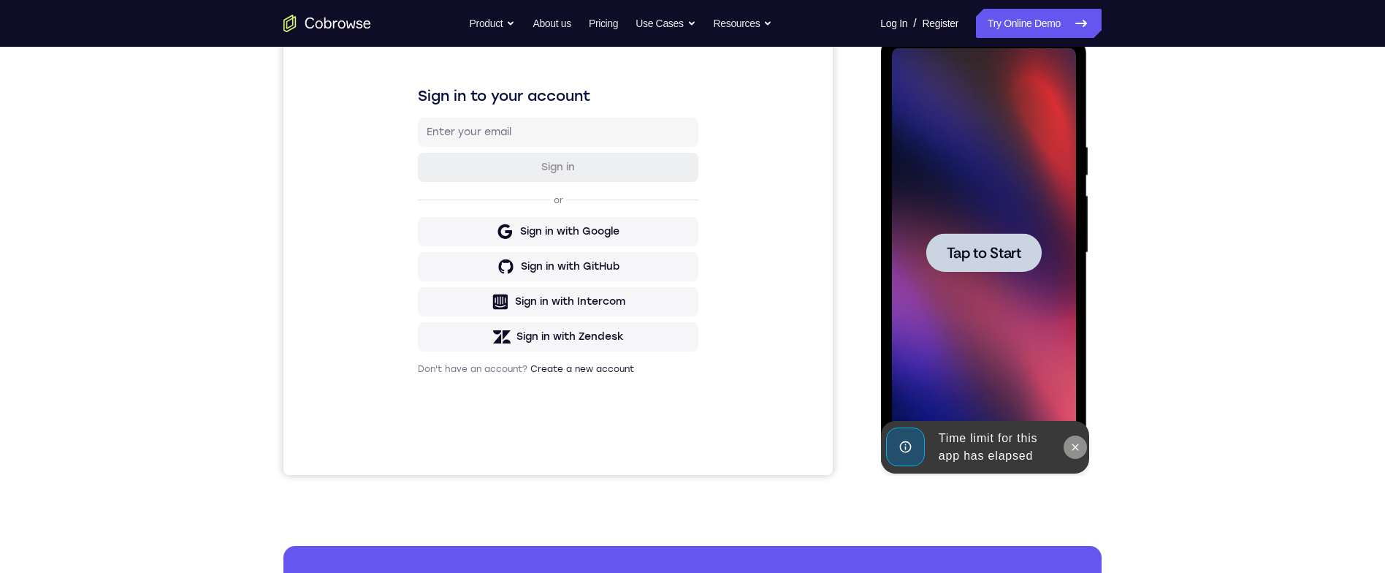
click at [1078, 446] on icon at bounding box center [1074, 447] width 12 height 12
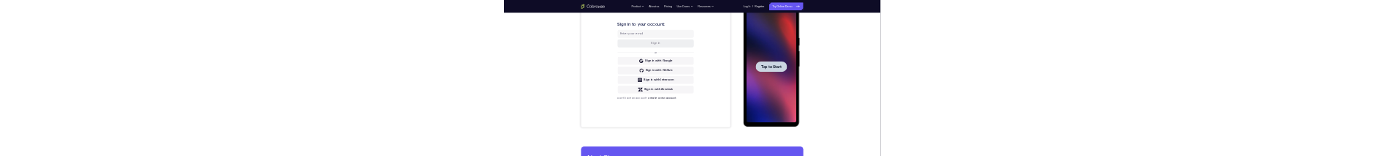
scroll to position [0, 0]
